Goal: Transaction & Acquisition: Purchase product/service

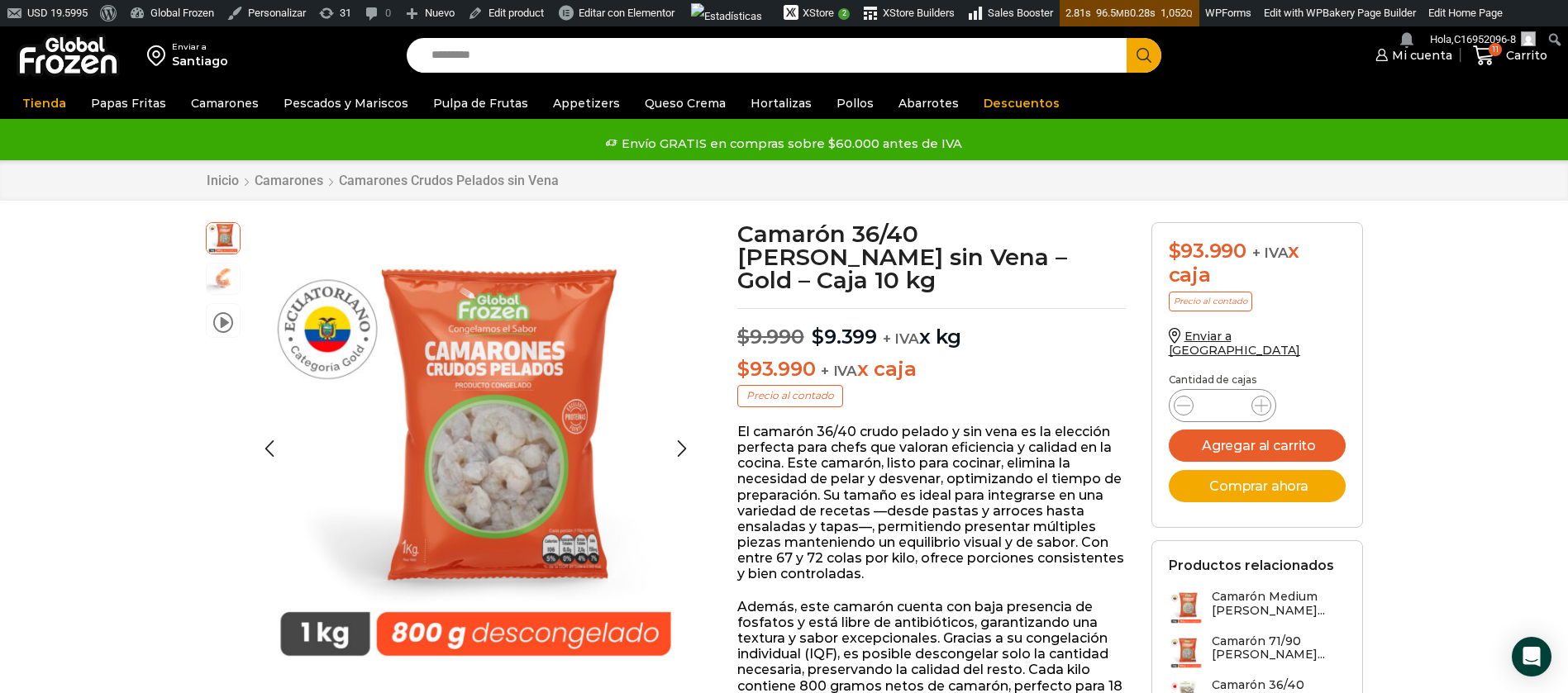
scroll to position [1, 0]
click at [214, 280] on img at bounding box center [222, 277] width 33 height 33
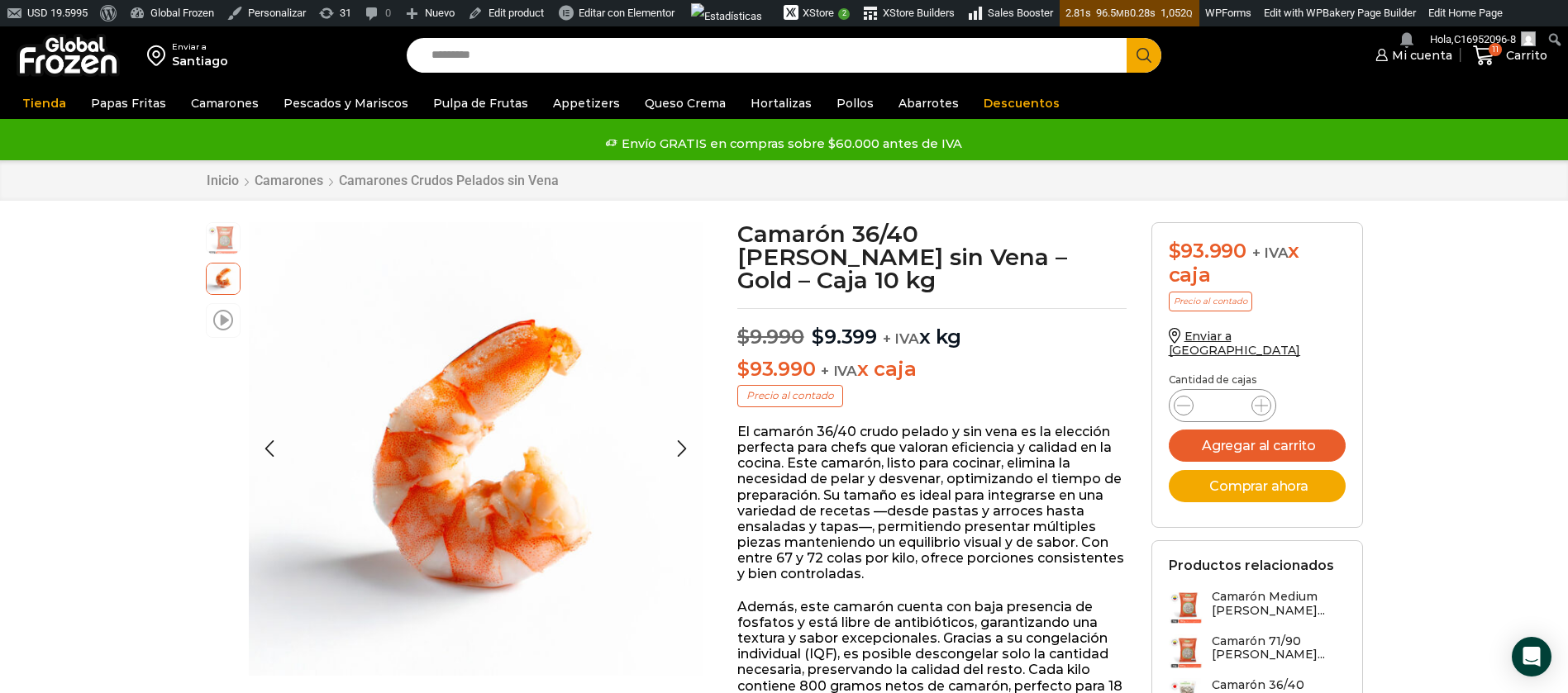
click at [221, 315] on span at bounding box center [223, 319] width 20 height 22
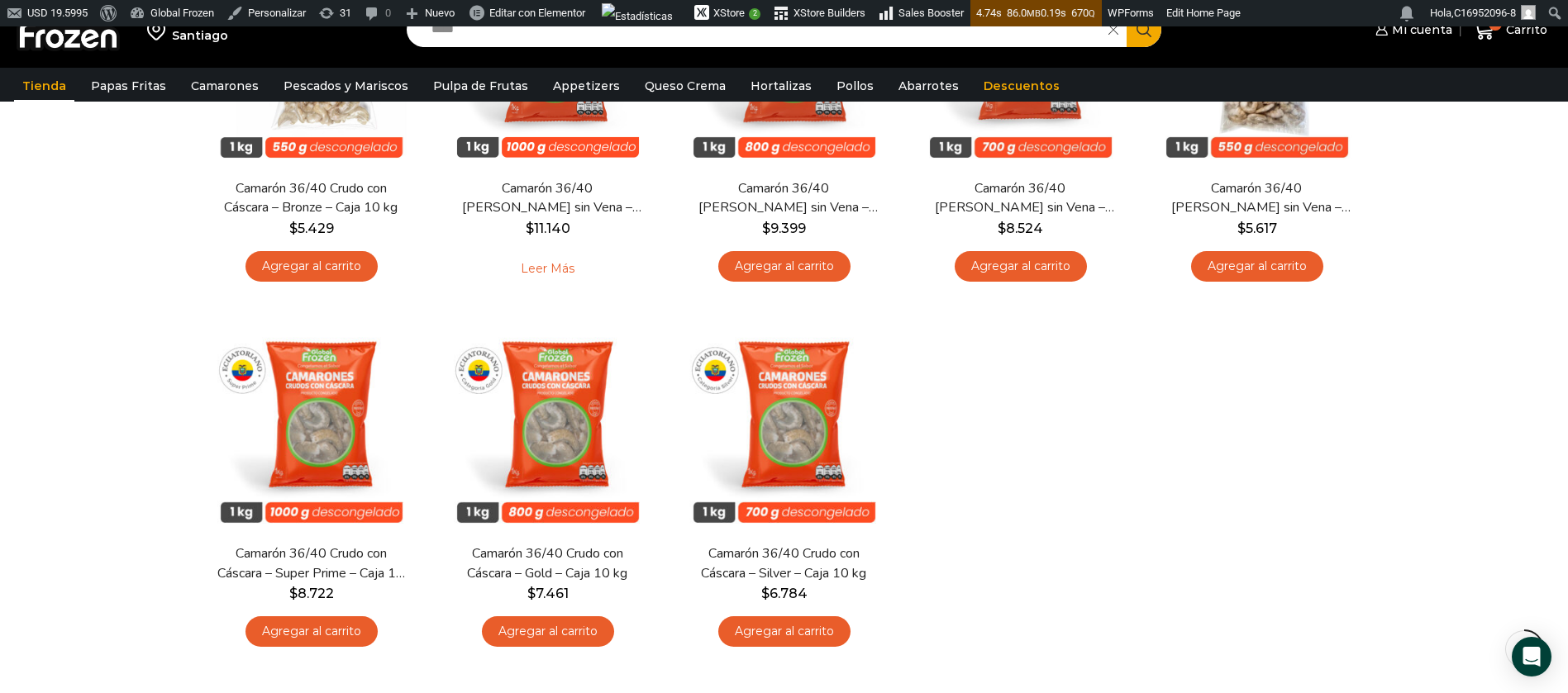
scroll to position [248, 0]
